Goal: Task Accomplishment & Management: Manage account settings

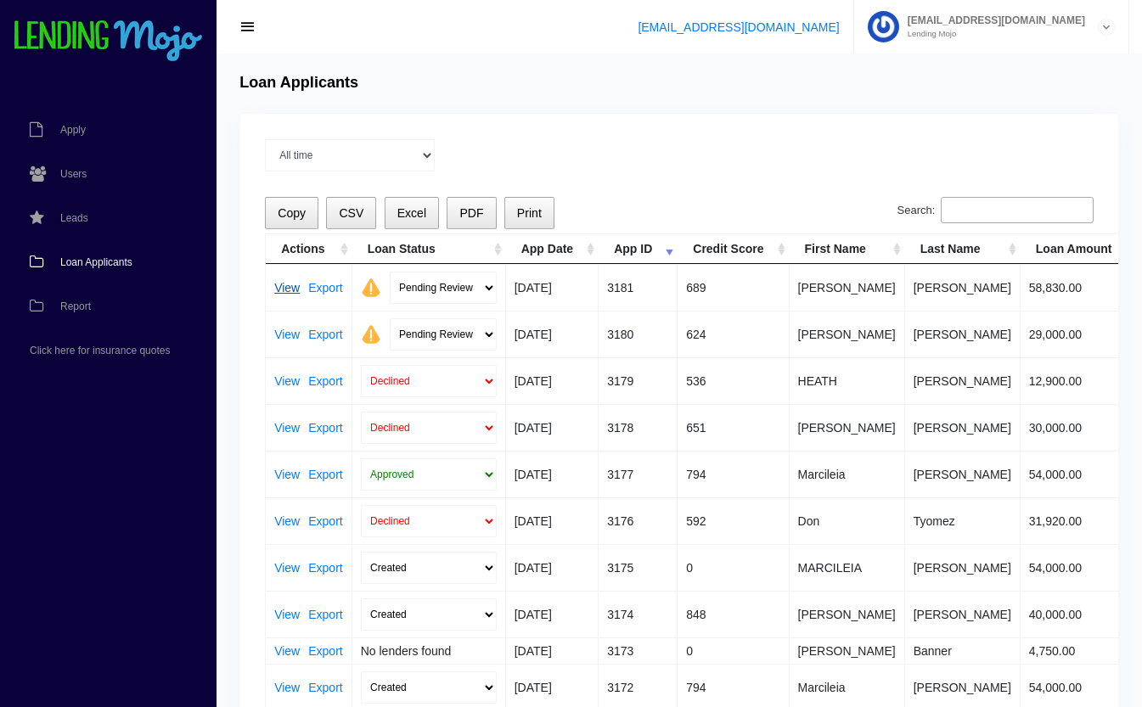
click at [279, 282] on link "View" at bounding box center [286, 288] width 25 height 12
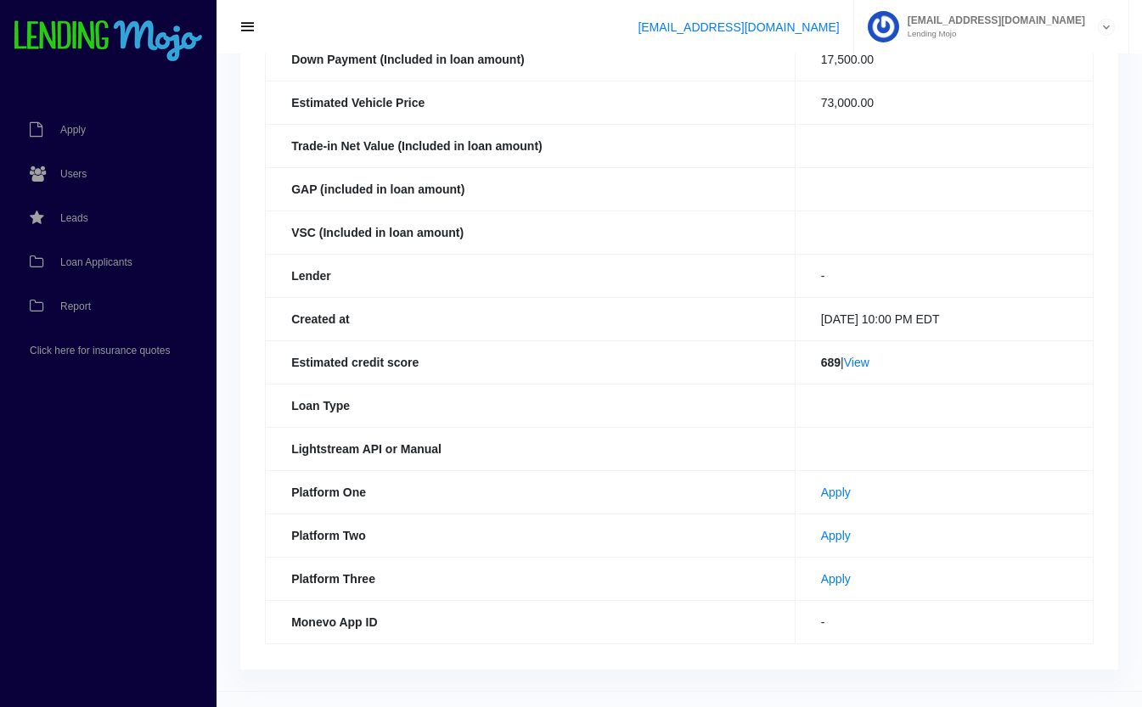
scroll to position [338, 0]
click at [858, 366] on link "View" at bounding box center [856, 361] width 25 height 14
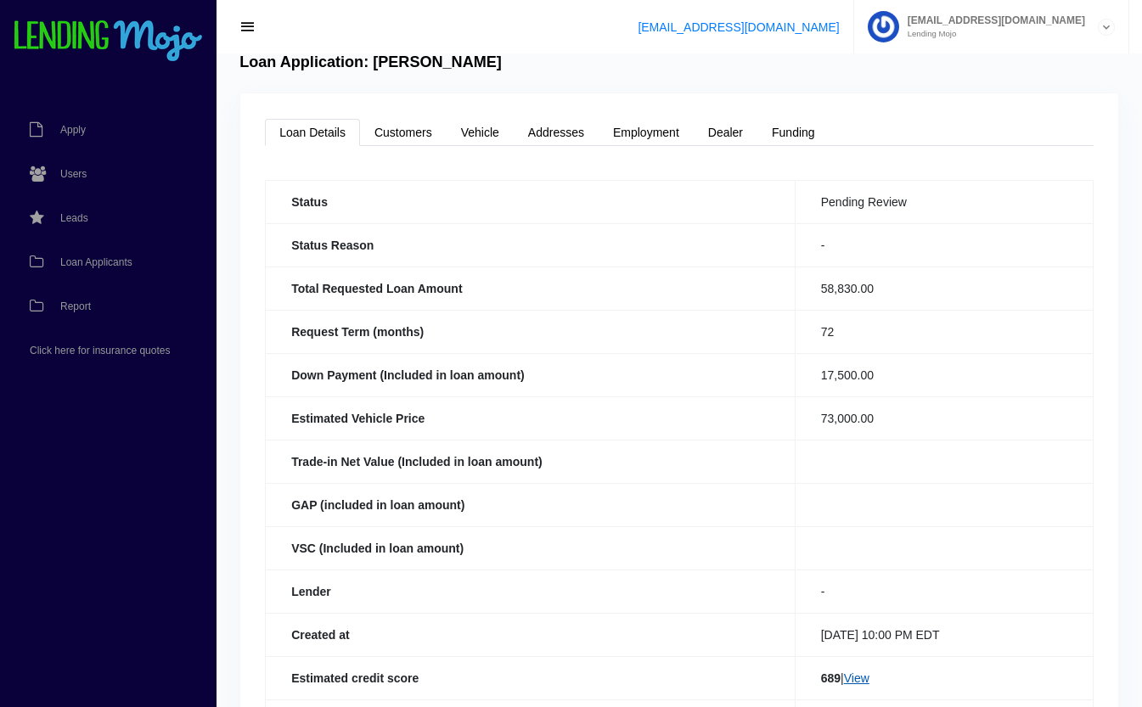
scroll to position [0, 0]
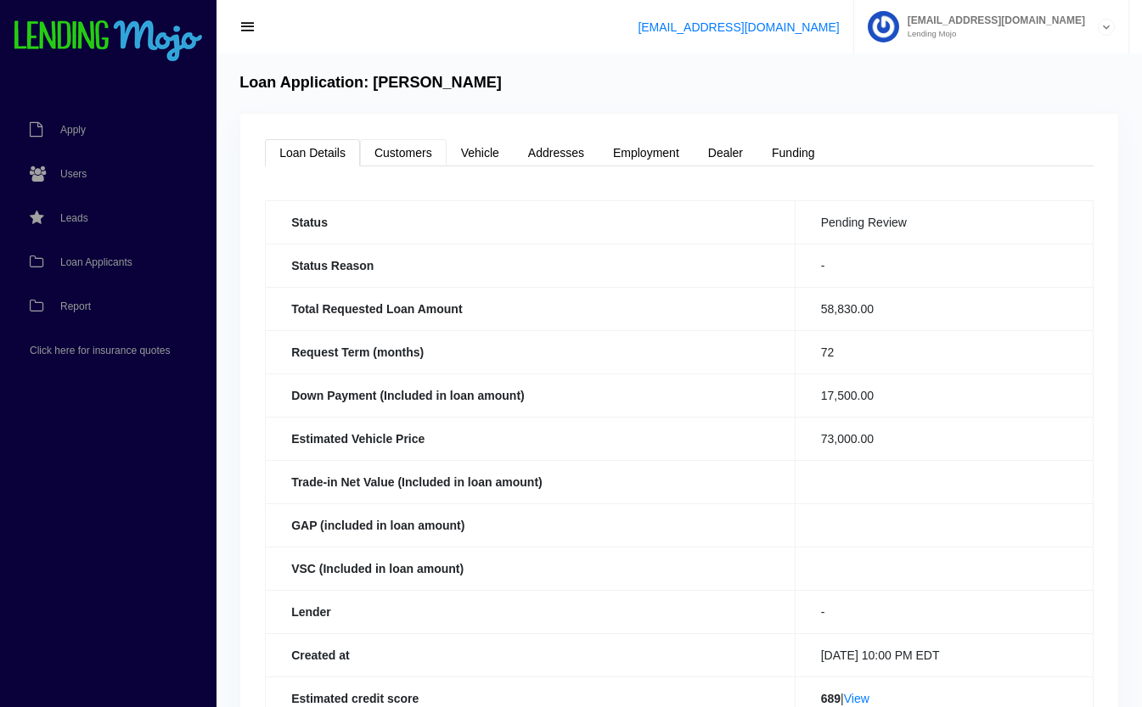
click at [405, 149] on link "Customers" at bounding box center [403, 152] width 87 height 27
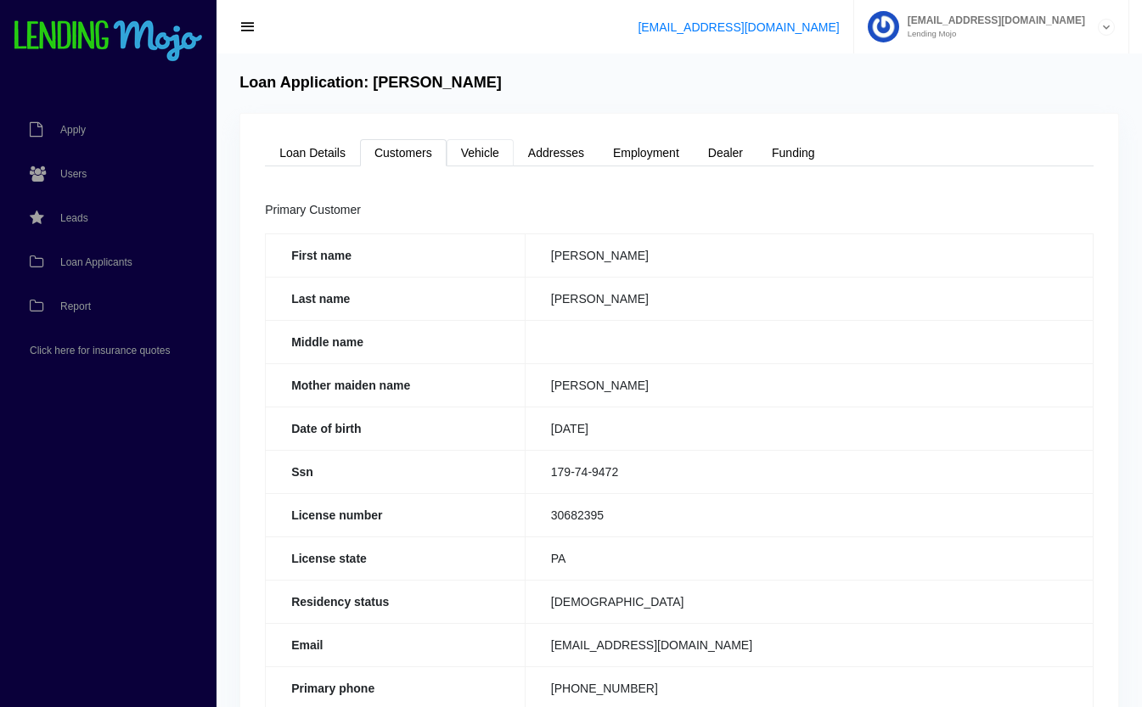
click at [491, 154] on link "Vehicle" at bounding box center [480, 152] width 67 height 27
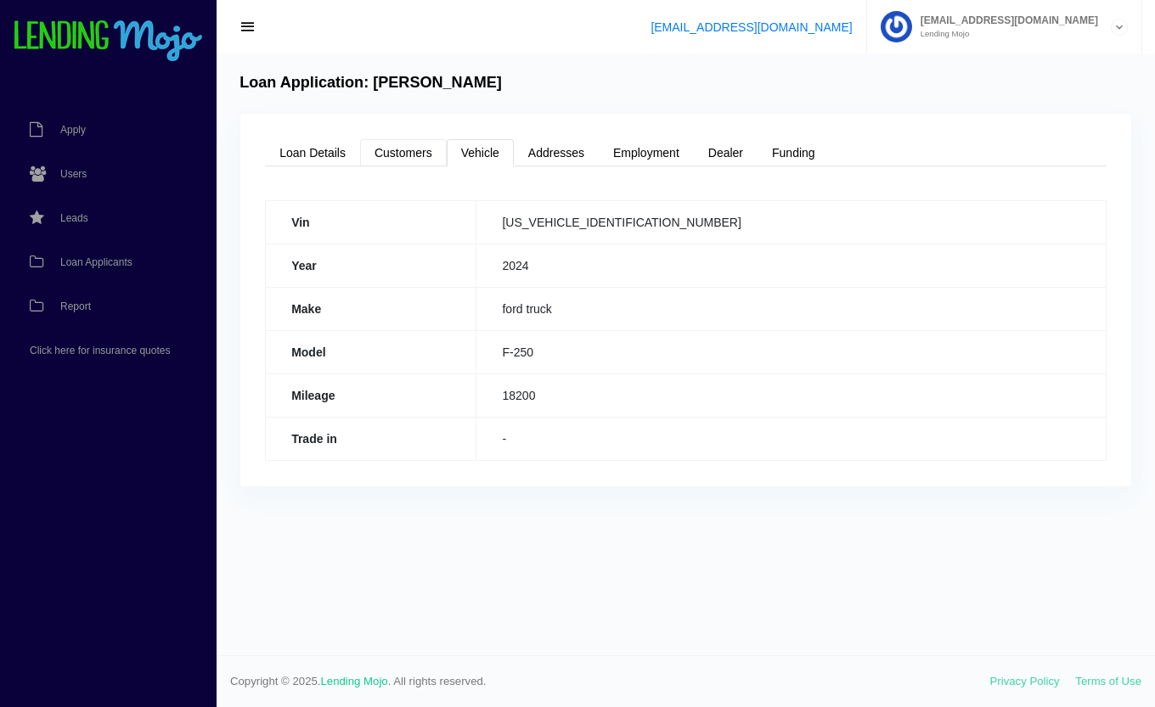
click at [399, 155] on link "Customers" at bounding box center [403, 152] width 87 height 27
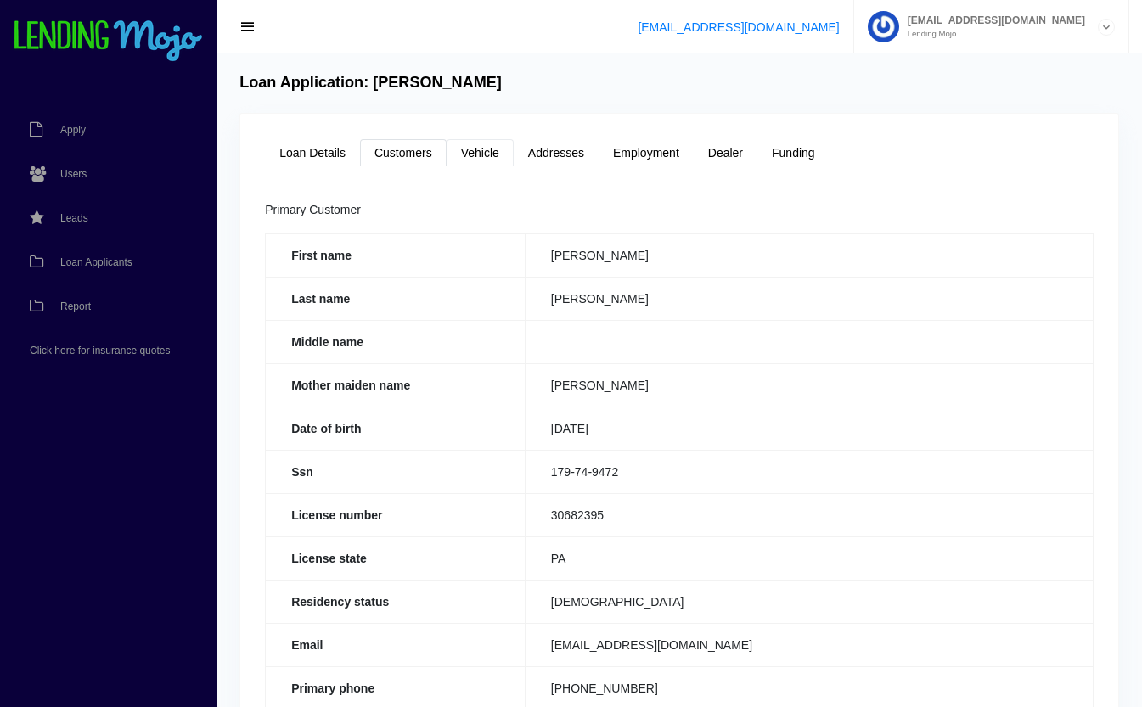
click at [486, 148] on link "Vehicle" at bounding box center [480, 152] width 67 height 27
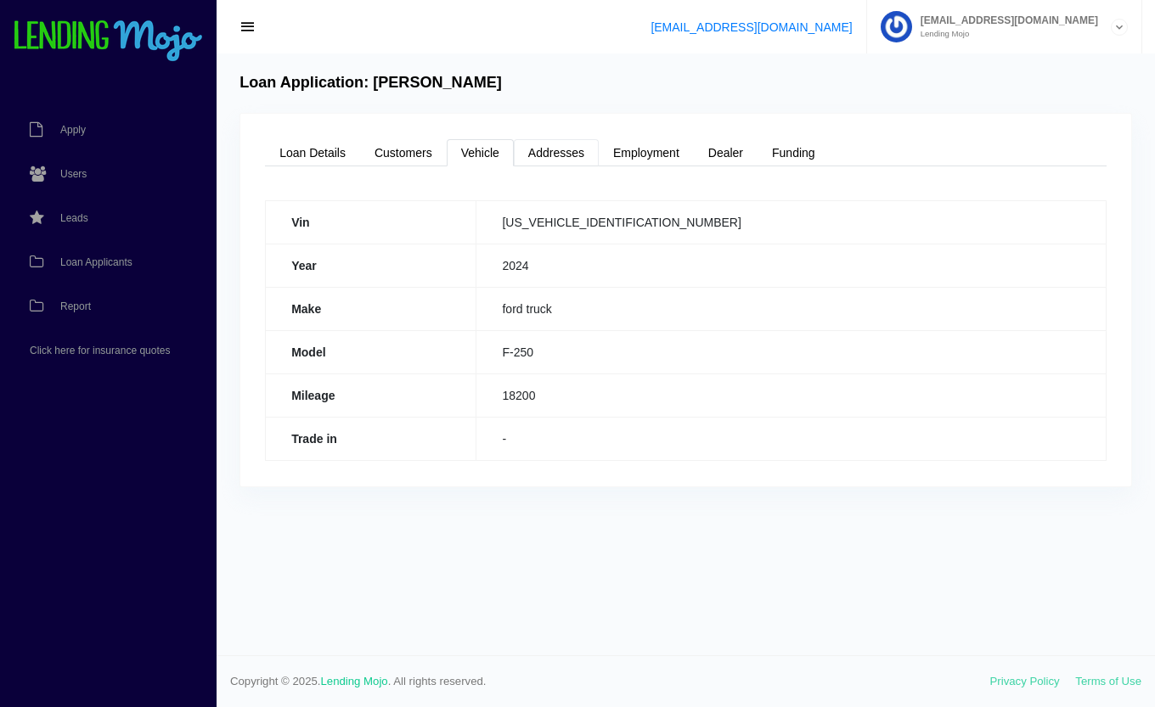
click at [570, 162] on link "Addresses" at bounding box center [556, 152] width 85 height 27
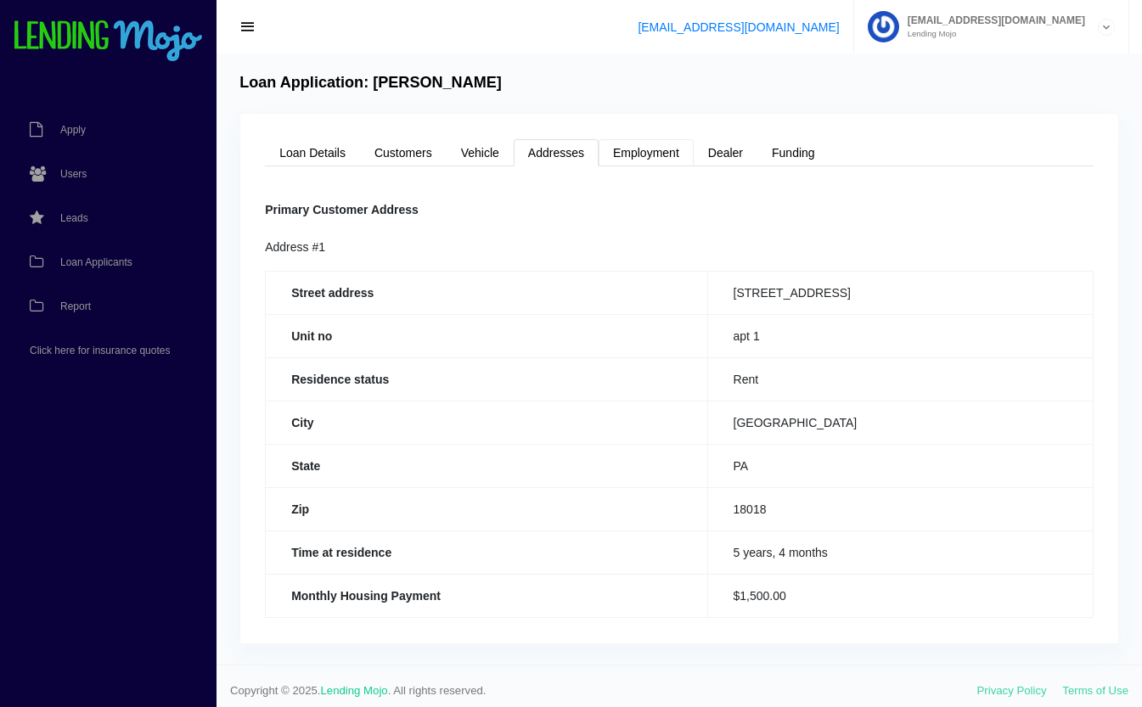
click at [626, 150] on link "Employment" at bounding box center [646, 152] width 95 height 27
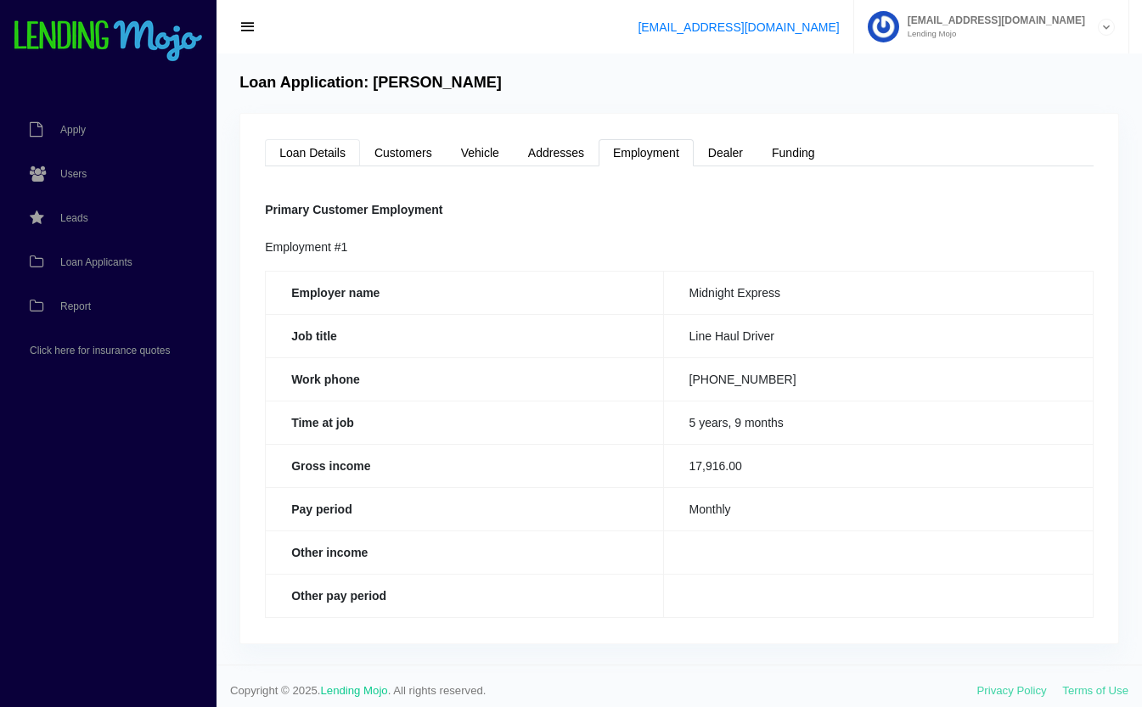
click at [322, 153] on link "Loan Details" at bounding box center [312, 152] width 95 height 27
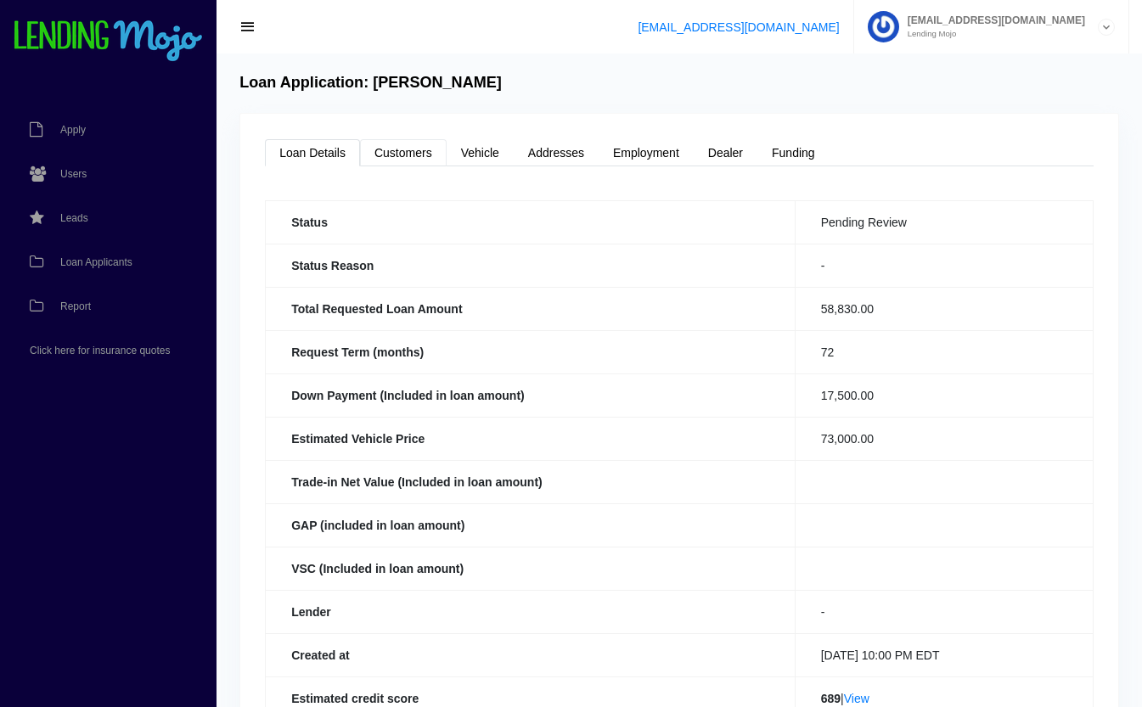
click at [394, 144] on link "Customers" at bounding box center [403, 152] width 87 height 27
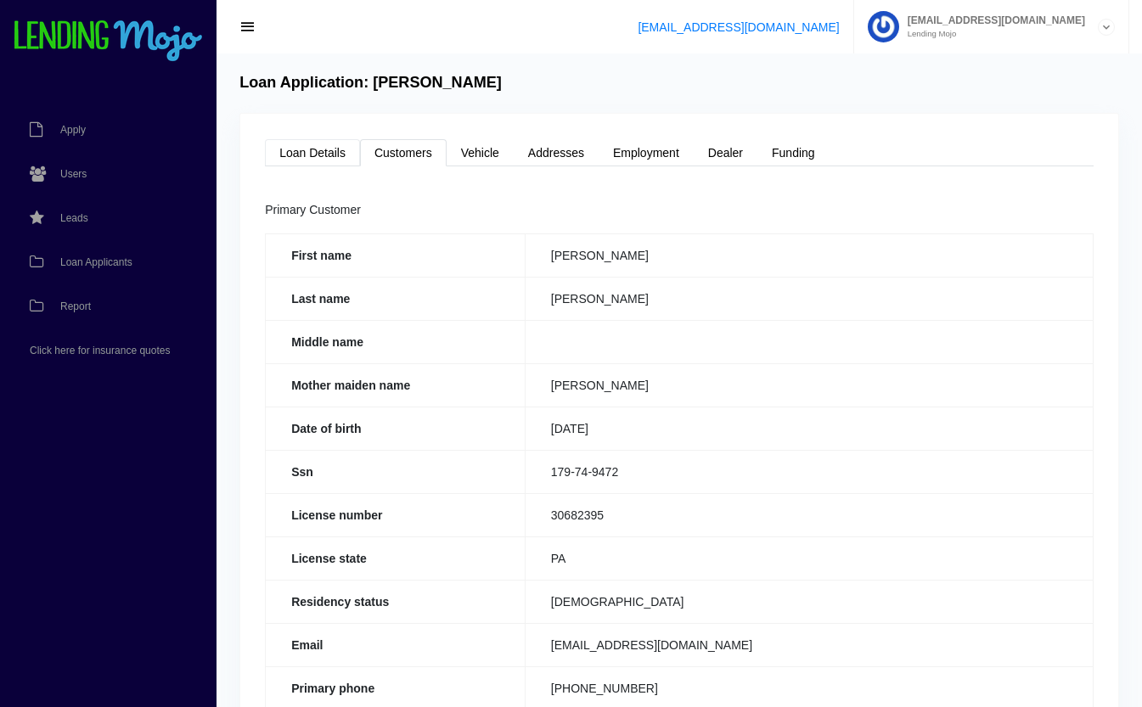
click at [330, 148] on link "Loan Details" at bounding box center [312, 152] width 95 height 27
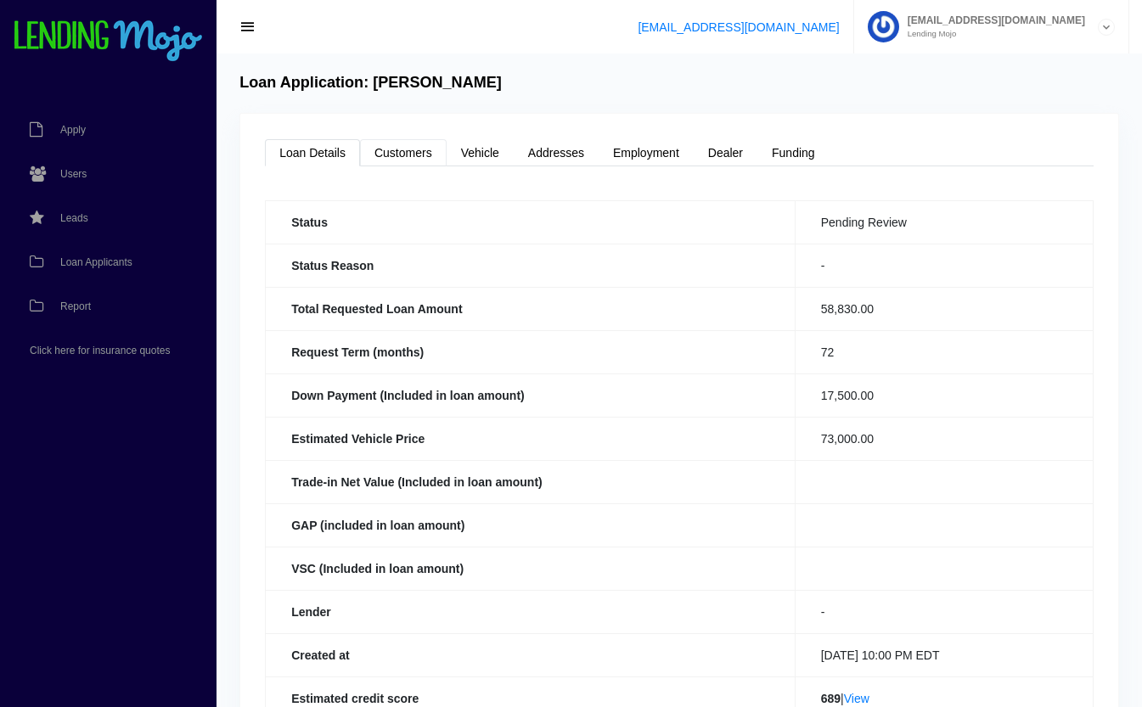
click at [404, 148] on link "Customers" at bounding box center [403, 152] width 87 height 27
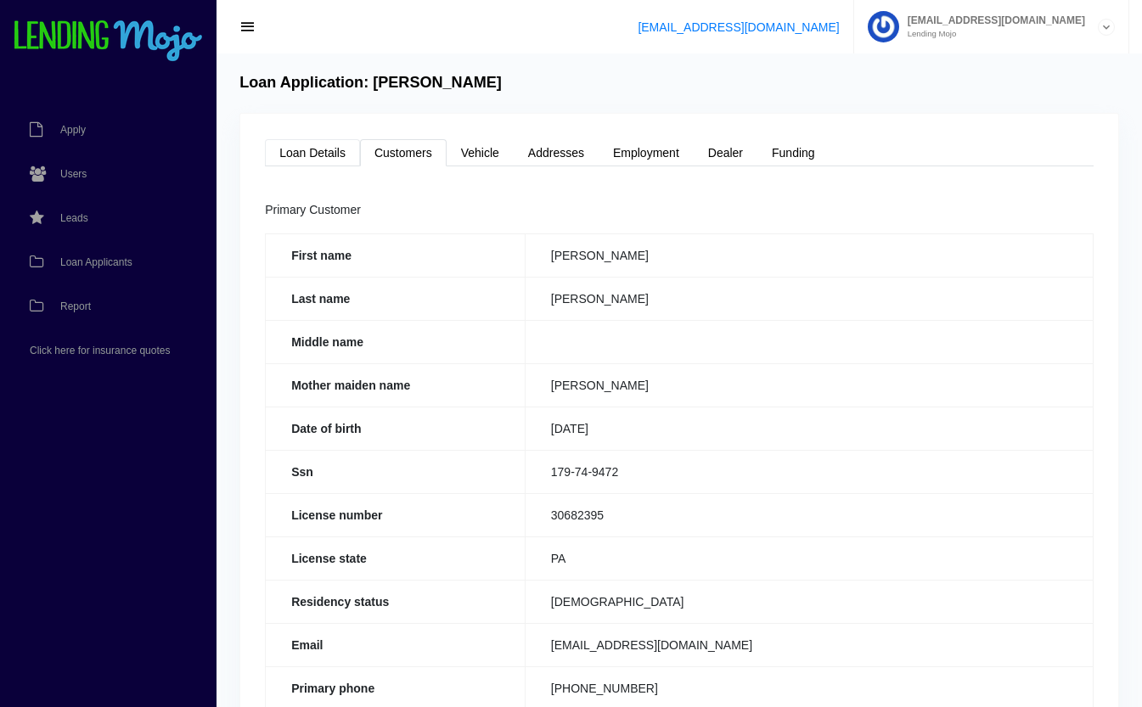
click at [318, 159] on link "Loan Details" at bounding box center [312, 152] width 95 height 27
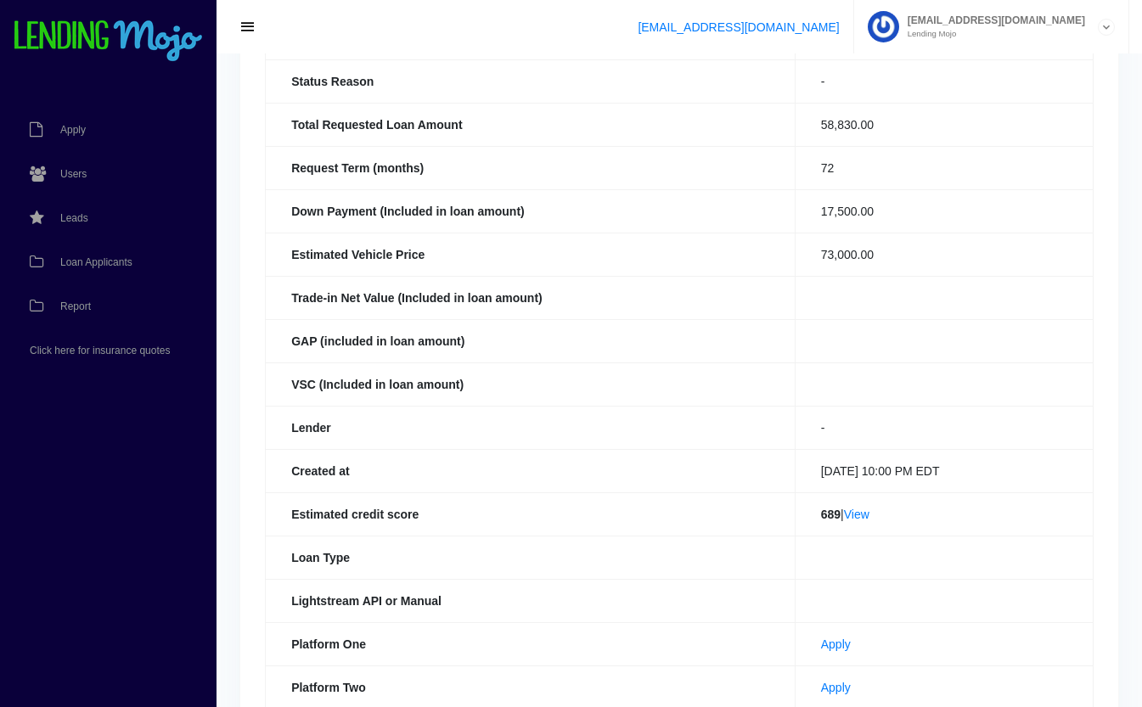
scroll to position [371, 0]
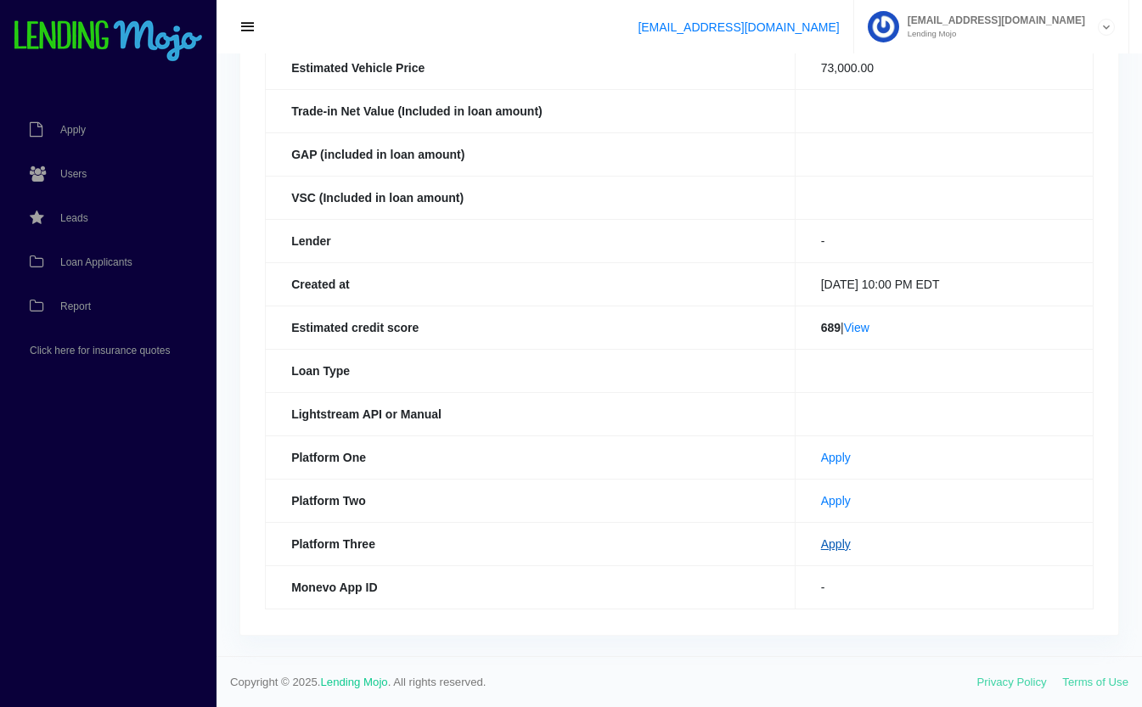
click at [821, 537] on link "Apply" at bounding box center [836, 544] width 30 height 14
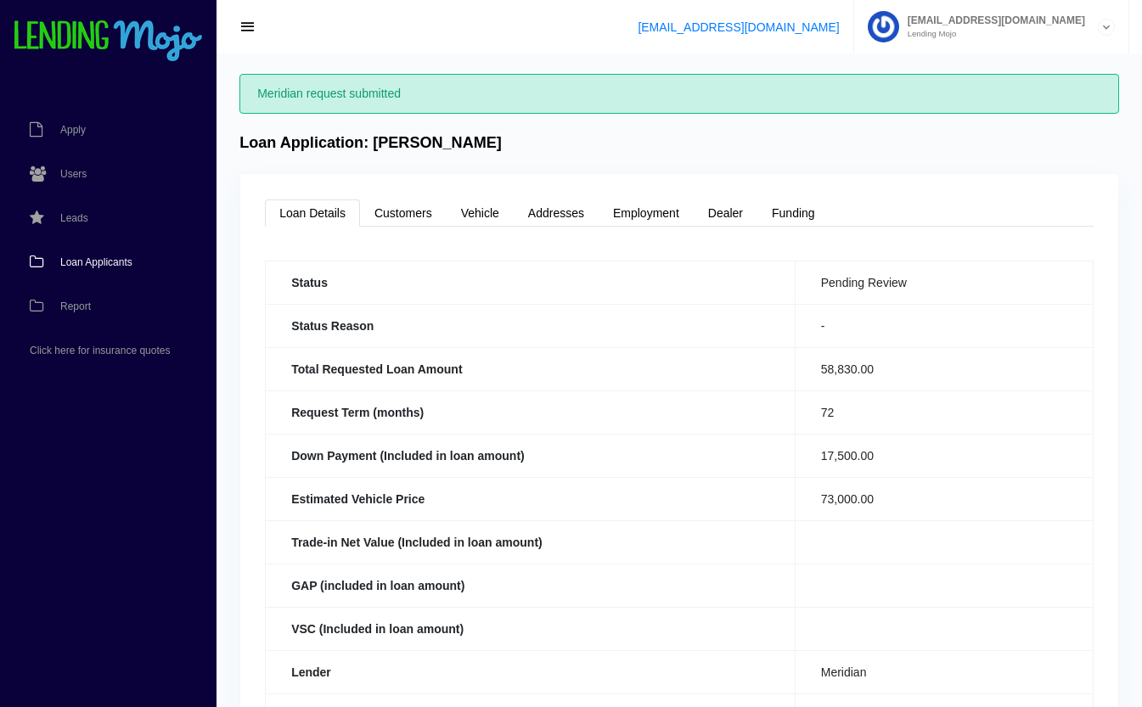
click at [101, 261] on span "Loan Applicants" at bounding box center [96, 262] width 72 height 10
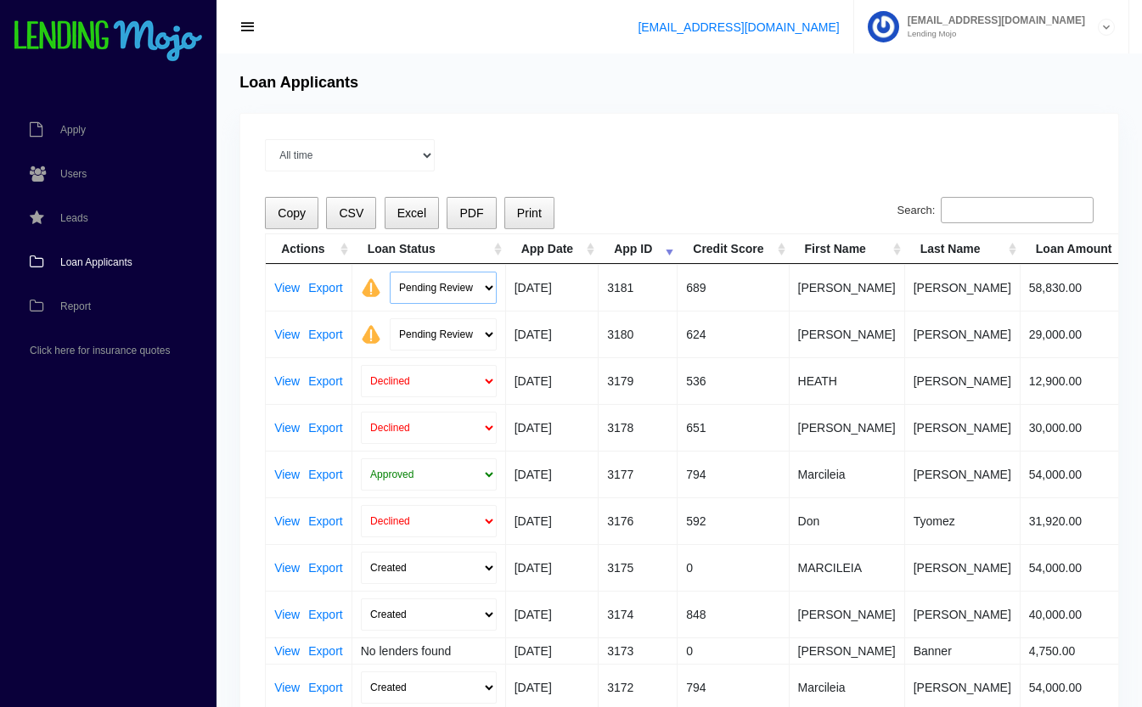
click at [463, 288] on select "Pending Review Approve Decline Unqualified" at bounding box center [443, 288] width 107 height 32
click at [468, 284] on select "Pending Review Approve Decline Unqualified" at bounding box center [443, 288] width 107 height 32
click at [633, 148] on div "All time Current Month [DATE] [DATE] [DATE] [DATE] [DATE]" at bounding box center [679, 155] width 829 height 32
